Goal: Communication & Community: Answer question/provide support

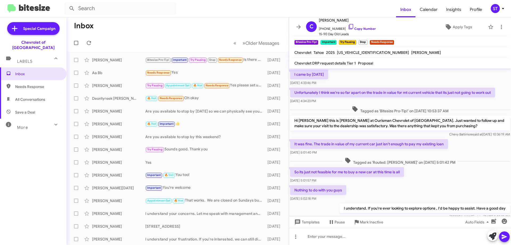
scroll to position [265, 0]
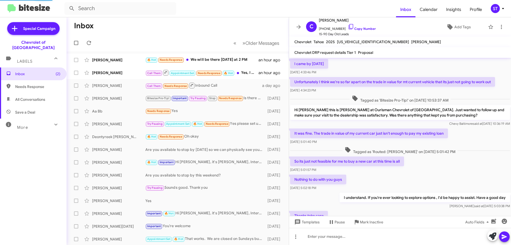
scroll to position [254, 0]
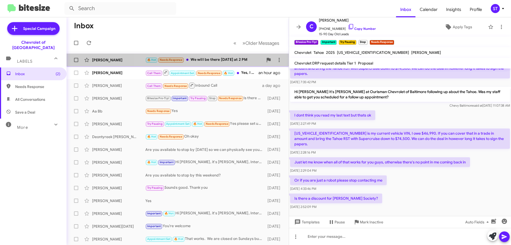
click at [215, 60] on div "🔥 Hot Needs Response We will be there today at 2 PM" at bounding box center [204, 60] width 118 height 6
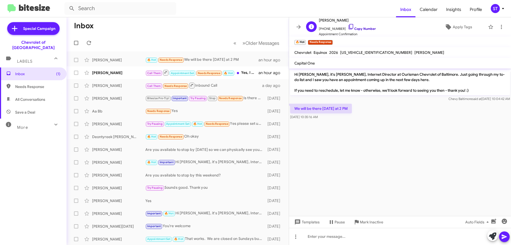
click at [349, 27] on icon at bounding box center [351, 26] width 5 height 5
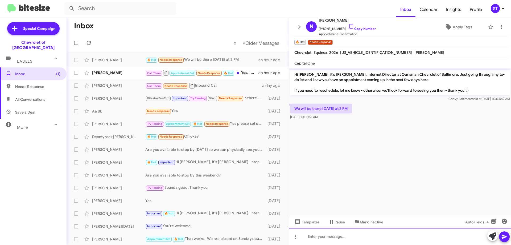
click at [349, 241] on div at bounding box center [400, 236] width 222 height 17
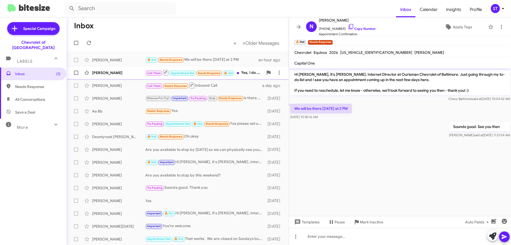
click at [130, 73] on div "[PERSON_NAME]" at bounding box center [118, 72] width 53 height 5
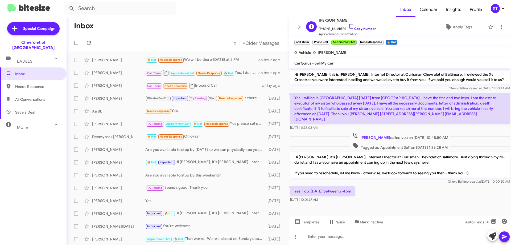
click at [348, 25] on icon at bounding box center [351, 26] width 6 height 6
click at [494, 237] on icon at bounding box center [492, 235] width 7 height 7
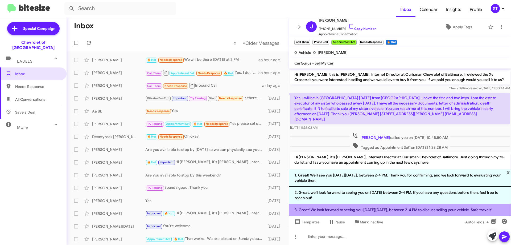
click at [330, 209] on li "3. Great! We look forward to seeing you on Friday, September 12th, between 2-4 …" at bounding box center [400, 210] width 222 height 12
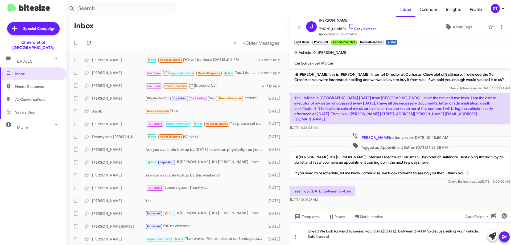
drag, startPoint x: 363, startPoint y: 237, endPoint x: 285, endPoint y: 237, distance: 77.5
click at [291, 239] on div "Great! We look forward to seeing you on Friday, September 12th, between 2-4 PM …" at bounding box center [400, 233] width 222 height 22
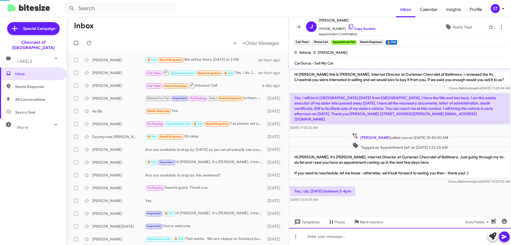
scroll to position [10, 0]
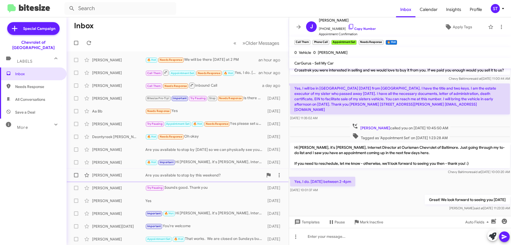
click at [204, 171] on div "Dino Richardson Are you available to stop by this weekend? 3 days ago" at bounding box center [178, 175] width 214 height 11
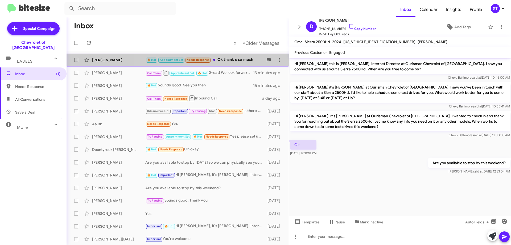
click at [232, 61] on div "🔥 Hot Appointment Set Needs Response Ok thank u so much" at bounding box center [204, 60] width 118 height 6
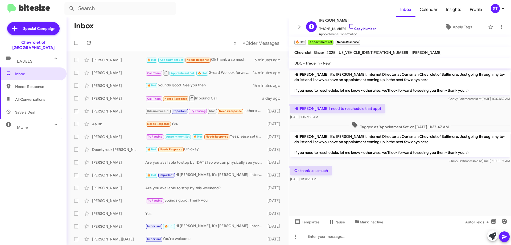
click at [348, 25] on icon at bounding box center [351, 26] width 6 height 6
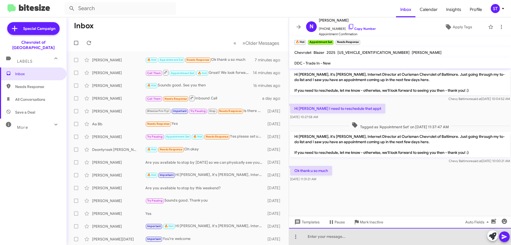
click at [337, 238] on div at bounding box center [400, 236] width 222 height 17
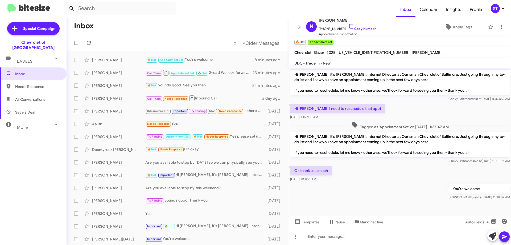
click at [71, 7] on icon at bounding box center [72, 8] width 6 height 6
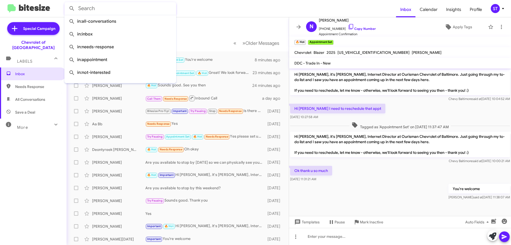
click at [94, 9] on input "text" at bounding box center [120, 8] width 112 height 13
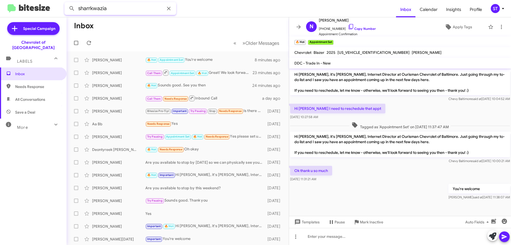
type input "sharrkwazia"
click at [67, 3] on button at bounding box center [72, 8] width 11 height 11
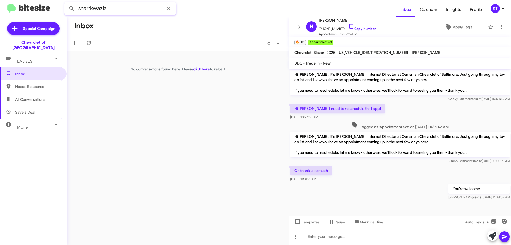
drag, startPoint x: 112, startPoint y: 9, endPoint x: 78, endPoint y: 4, distance: 33.9
click at [78, 4] on input "sharrkwazia" at bounding box center [120, 8] width 112 height 13
click at [171, 7] on icon at bounding box center [169, 8] width 6 height 6
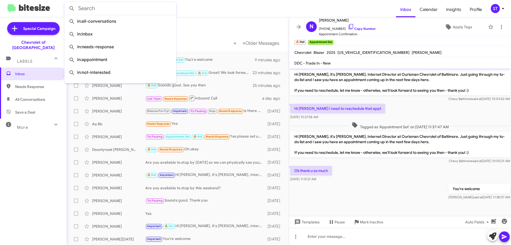
click at [204, 28] on mat-toolbar-row "Inbox" at bounding box center [178, 25] width 222 height 17
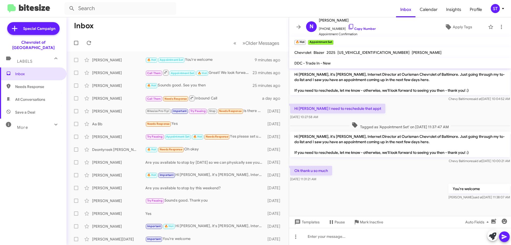
click at [27, 84] on span "Needs Response" at bounding box center [37, 86] width 45 height 5
type input "in:needs-response"
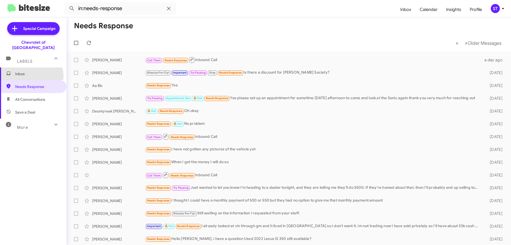
click at [23, 72] on span "Inbox" at bounding box center [33, 73] width 67 height 13
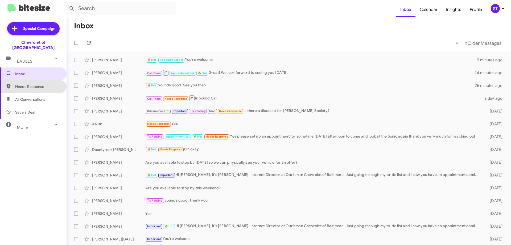
click at [42, 84] on span "Needs Response" at bounding box center [37, 86] width 45 height 5
type input "in:needs-response"
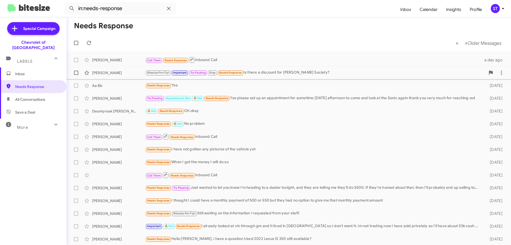
click at [353, 72] on div "Bitesize Pro-Tip! Important Try Pausing Stop Needs Response Is there a discount…" at bounding box center [315, 73] width 340 height 6
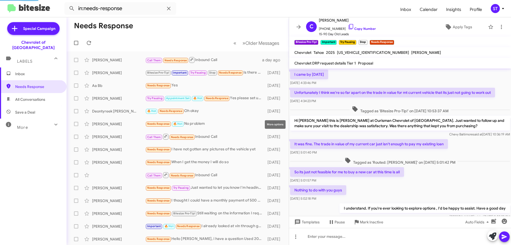
scroll to position [265, 0]
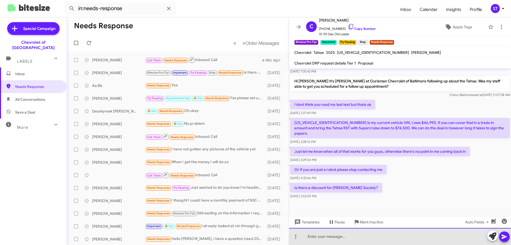
click at [329, 237] on div at bounding box center [400, 236] width 222 height 17
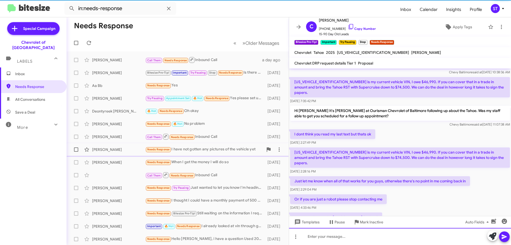
scroll to position [0, 0]
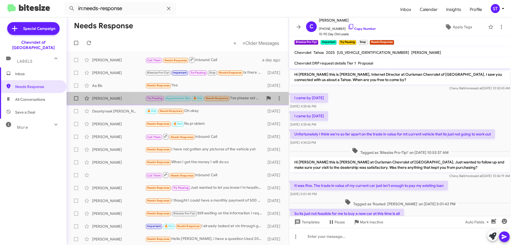
click at [209, 97] on span "Needs Response" at bounding box center [217, 97] width 23 height 3
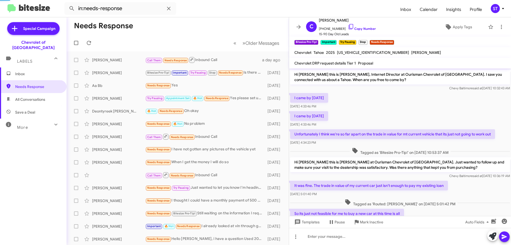
scroll to position [103, 0]
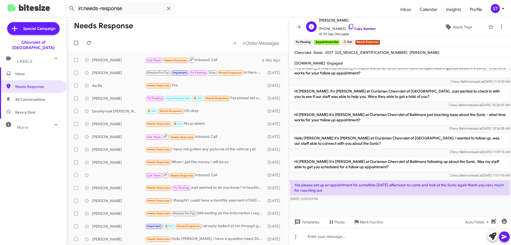
click at [348, 27] on icon at bounding box center [351, 26] width 6 height 6
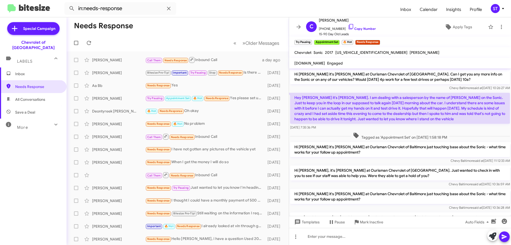
scroll to position [0, 0]
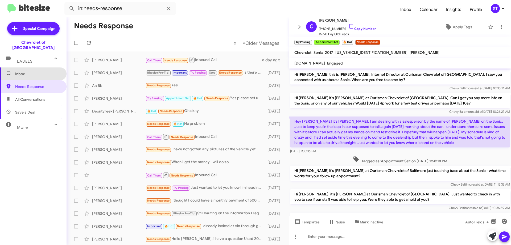
click at [38, 71] on span "Inbox" at bounding box center [37, 73] width 45 height 5
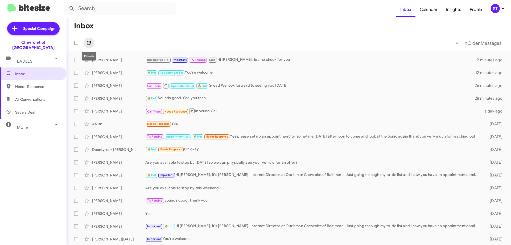
click at [92, 45] on icon at bounding box center [89, 43] width 6 height 6
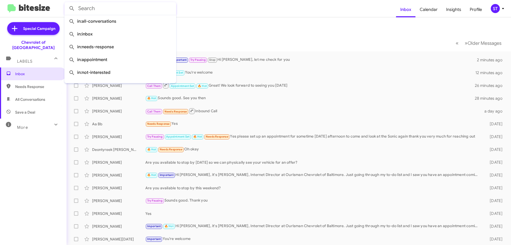
click at [110, 10] on input "text" at bounding box center [120, 8] width 112 height 13
drag, startPoint x: 251, startPoint y: 5, endPoint x: 246, endPoint y: 9, distance: 6.4
click at [252, 5] on form at bounding box center [230, 8] width 332 height 13
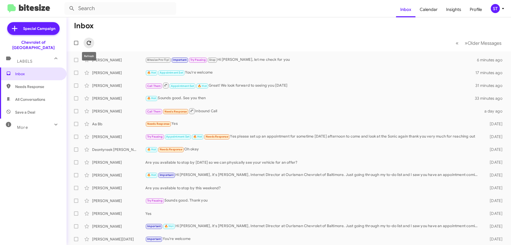
click at [89, 41] on icon at bounding box center [89, 43] width 4 height 4
click at [89, 44] on icon at bounding box center [89, 43] width 6 height 6
